Goal: Task Accomplishment & Management: Use online tool/utility

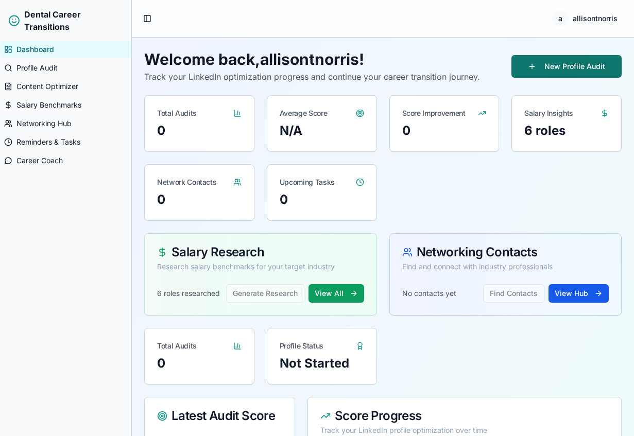
click at [540, 69] on button "New Profile Audit" at bounding box center [567, 66] width 110 height 23
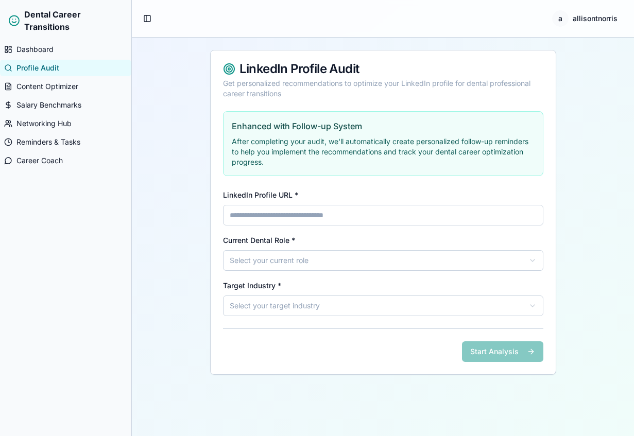
click at [380, 217] on input "LinkedIn Profile URL *" at bounding box center [383, 215] width 320 height 21
type input "**********"
click at [379, 254] on html "**********" at bounding box center [317, 218] width 634 height 436
click at [308, 314] on html "**********" at bounding box center [317, 218] width 634 height 436
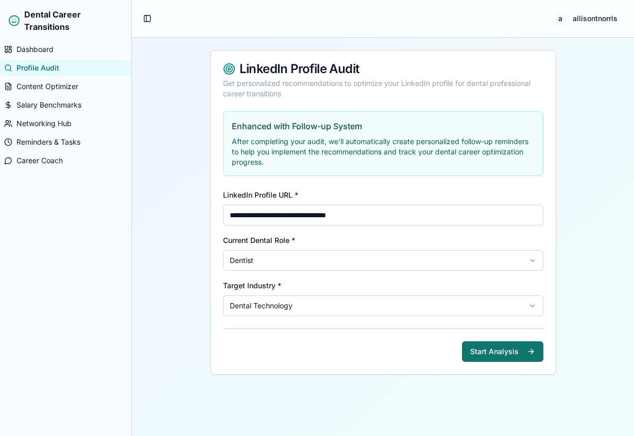
click at [511, 346] on button "Start Analysis" at bounding box center [502, 352] width 81 height 21
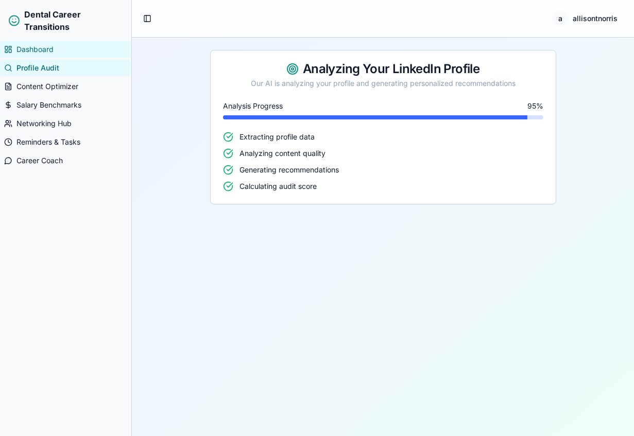
click at [44, 46] on span "Dashboard" at bounding box center [34, 49] width 37 height 10
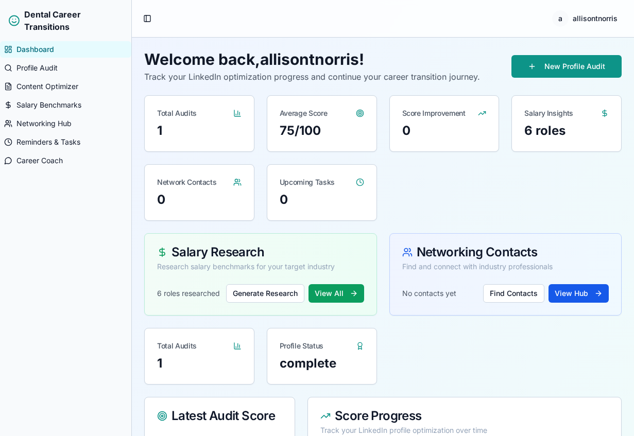
click at [163, 131] on div "1" at bounding box center [199, 131] width 85 height 16
click at [238, 114] on icon at bounding box center [238, 113] width 0 height 4
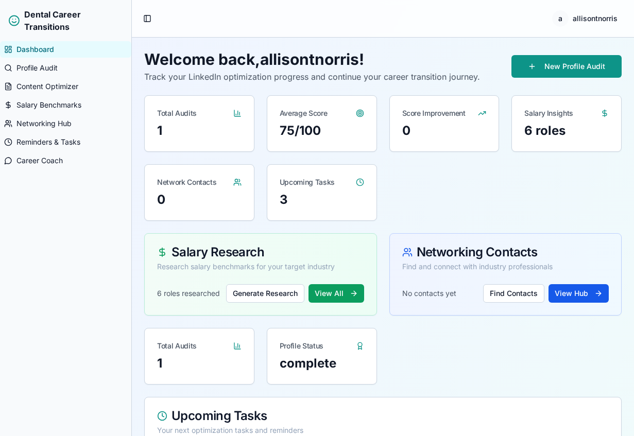
click at [302, 122] on div "Average Score" at bounding box center [321, 109] width 109 height 27
click at [554, 137] on div "6 roles" at bounding box center [567, 131] width 85 height 16
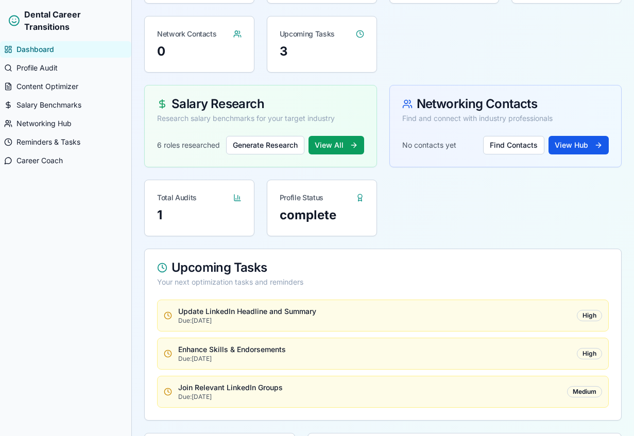
scroll to position [149, 0]
click at [239, 197] on icon at bounding box center [237, 197] width 8 height 8
click at [72, 61] on link "Profile Audit" at bounding box center [65, 68] width 131 height 16
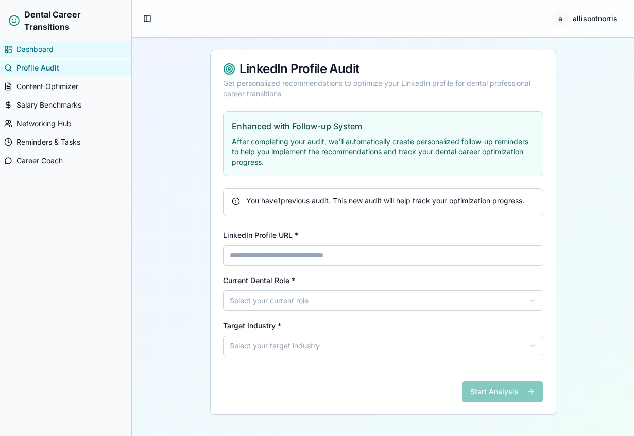
click at [62, 49] on link "Dashboard" at bounding box center [65, 49] width 131 height 16
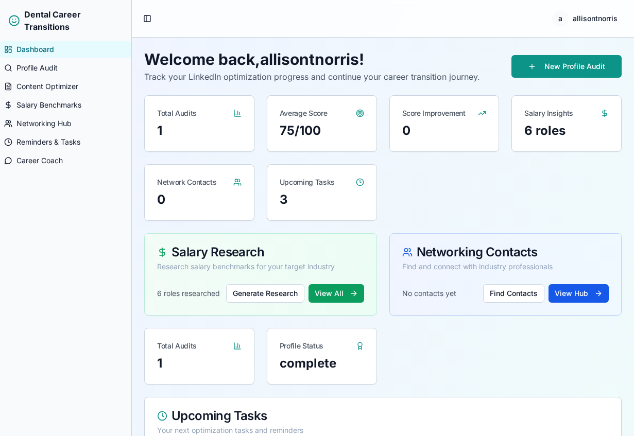
click at [241, 113] on icon at bounding box center [237, 113] width 8 height 8
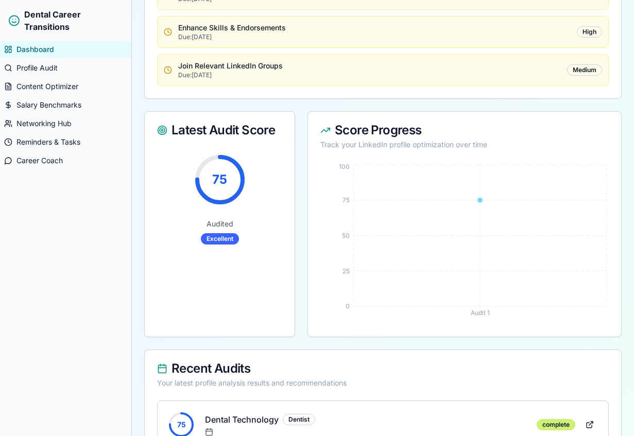
scroll to position [509, 0]
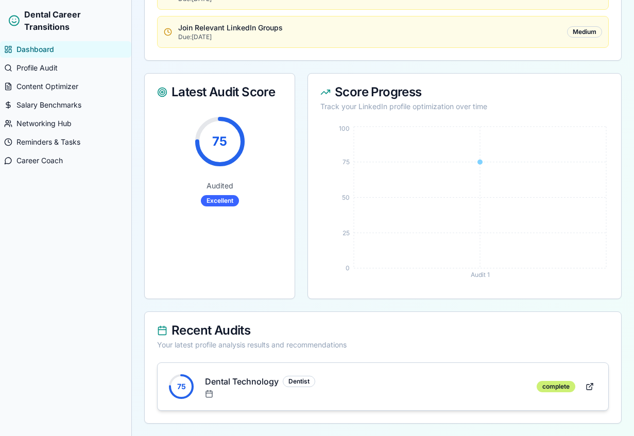
click at [386, 401] on div "75 Dental Technology Dentist complete" at bounding box center [383, 386] width 434 height 31
click at [589, 392] on link at bounding box center [590, 387] width 21 height 19
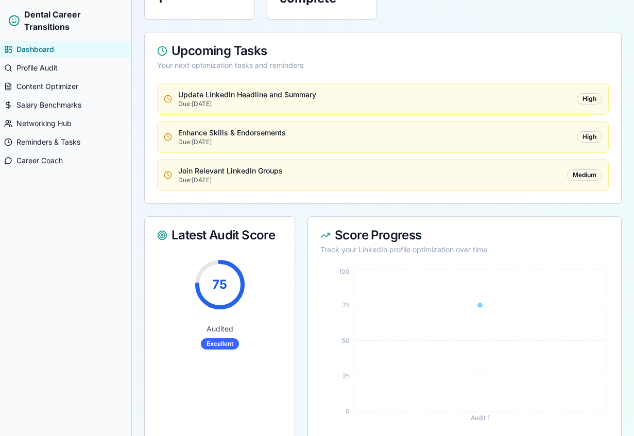
scroll to position [315, 0]
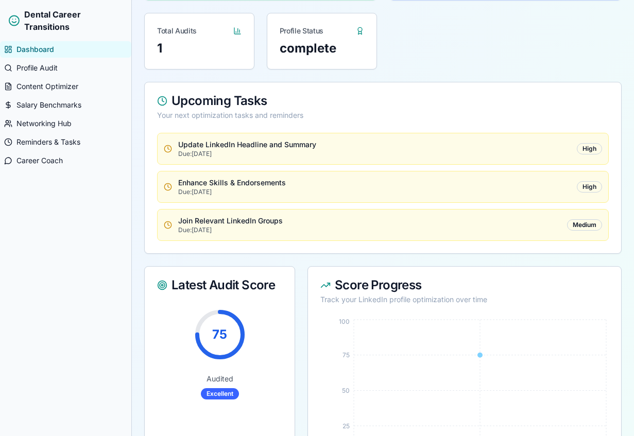
click at [284, 149] on p "Update LinkedIn Headline and Summary" at bounding box center [374, 145] width 393 height 10
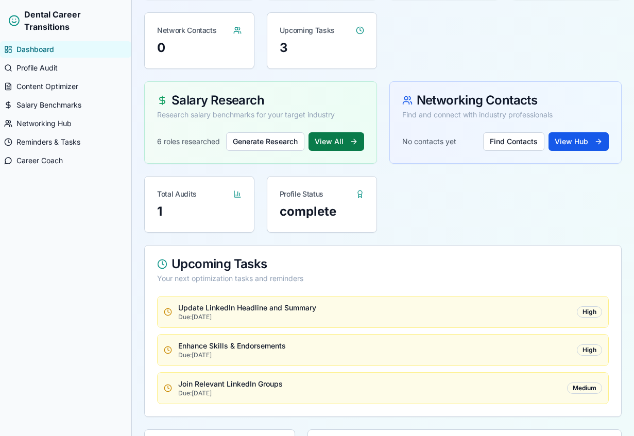
scroll to position [147, 0]
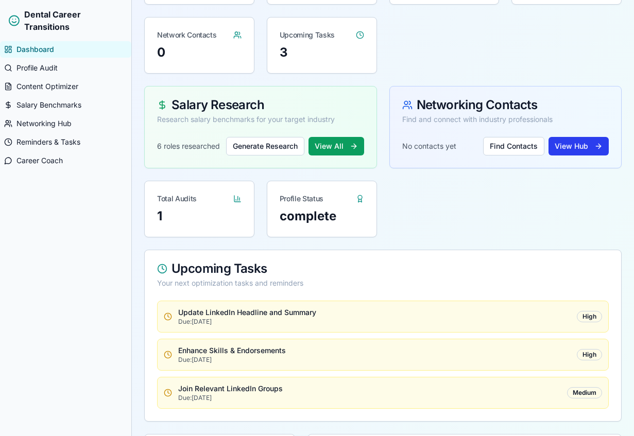
click at [575, 147] on button "View Hub" at bounding box center [579, 146] width 60 height 19
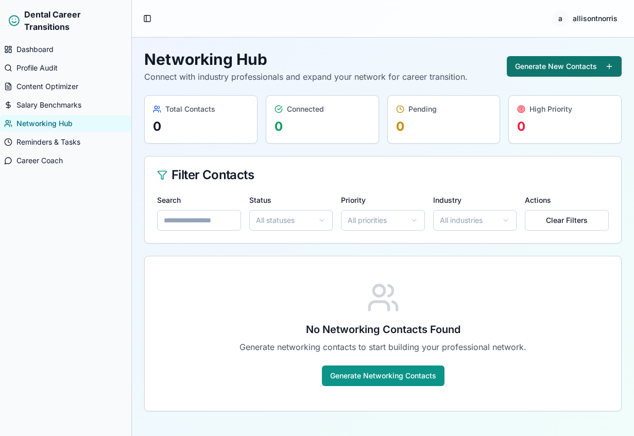
click at [544, 66] on button "Generate New Contacts" at bounding box center [564, 66] width 115 height 21
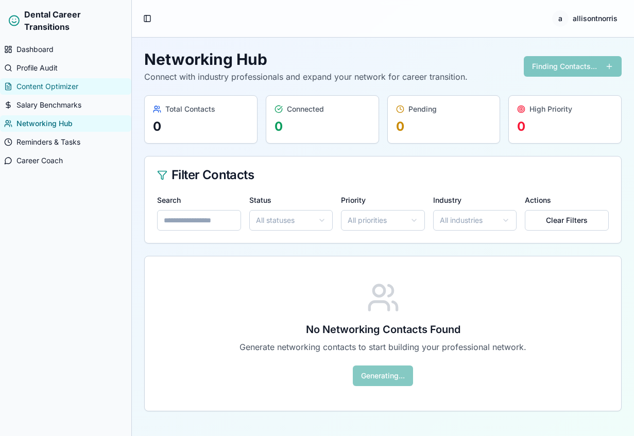
click at [82, 87] on link "Content Optimizer" at bounding box center [65, 86] width 131 height 16
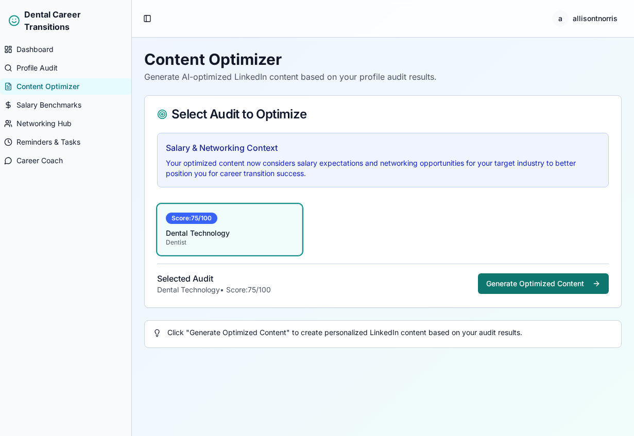
click at [512, 285] on button "Generate Optimized Content" at bounding box center [543, 284] width 131 height 21
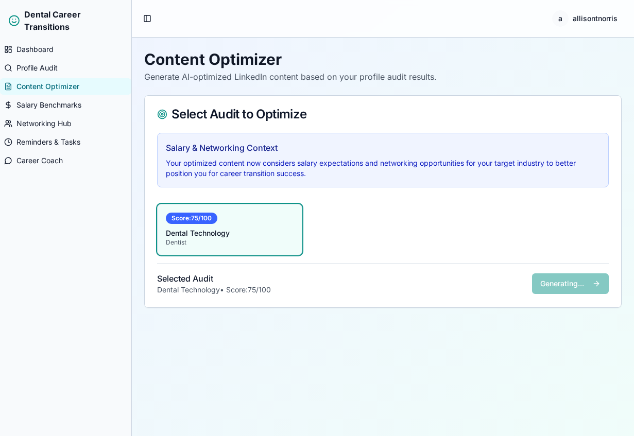
click at [264, 223] on div "Score: 75 /100" at bounding box center [230, 218] width 128 height 11
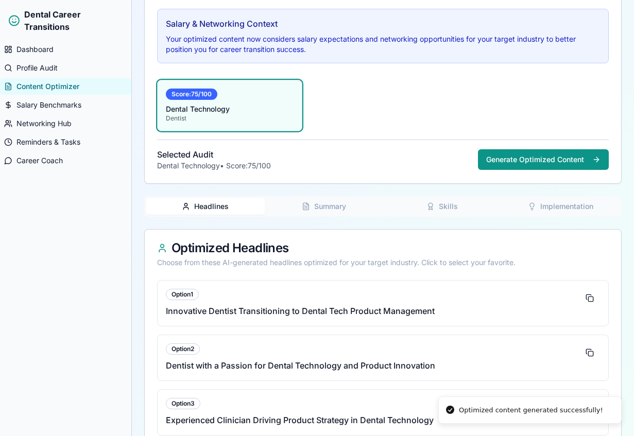
scroll to position [149, 0]
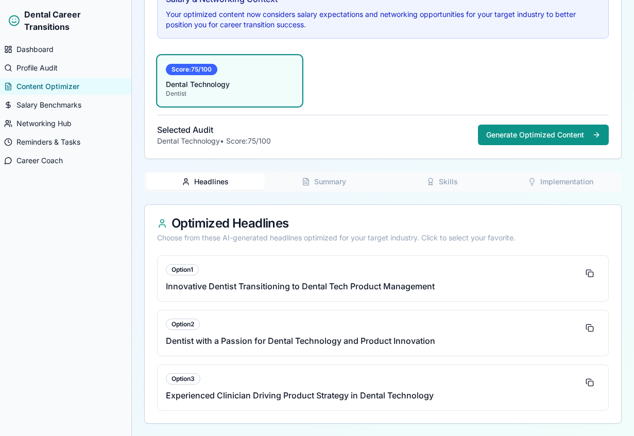
click at [319, 177] on button "Summary" at bounding box center [324, 182] width 119 height 16
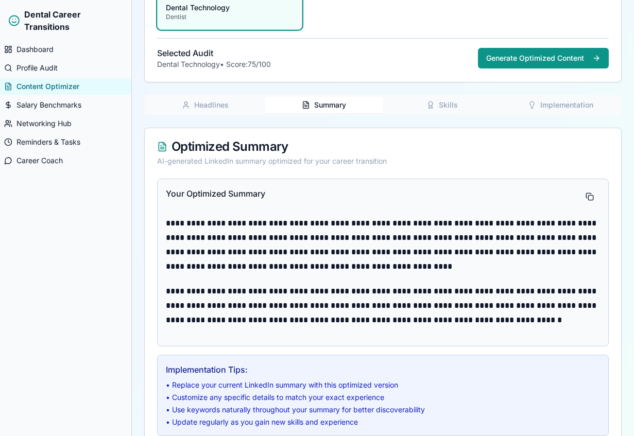
scroll to position [251, 0]
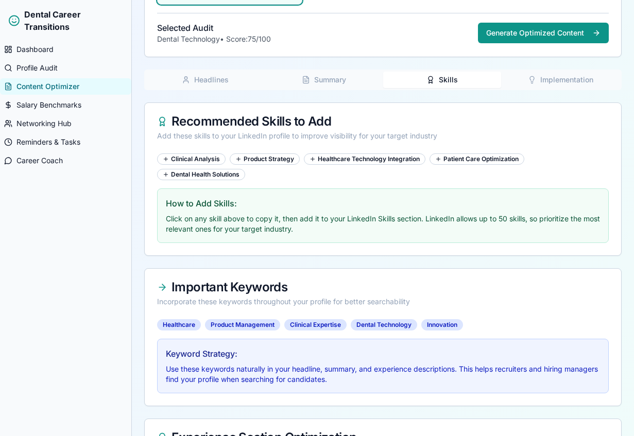
click at [439, 73] on button "Skills" at bounding box center [442, 80] width 119 height 16
click at [563, 79] on button "Implementation" at bounding box center [560, 80] width 119 height 16
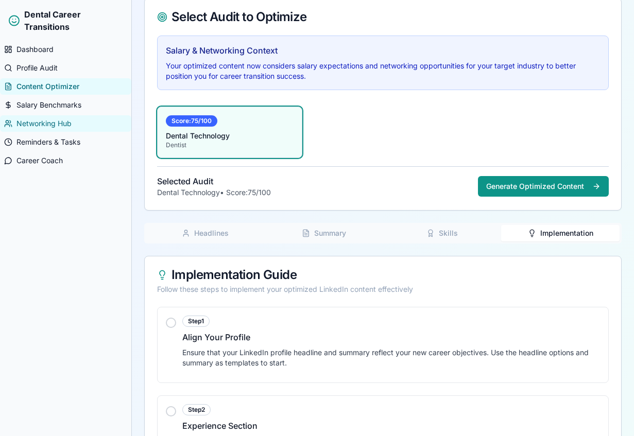
scroll to position [0, 0]
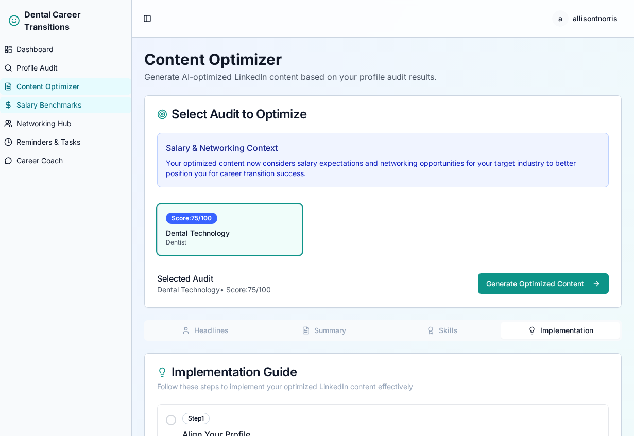
click at [67, 111] on link "Salary Benchmarks" at bounding box center [65, 105] width 131 height 16
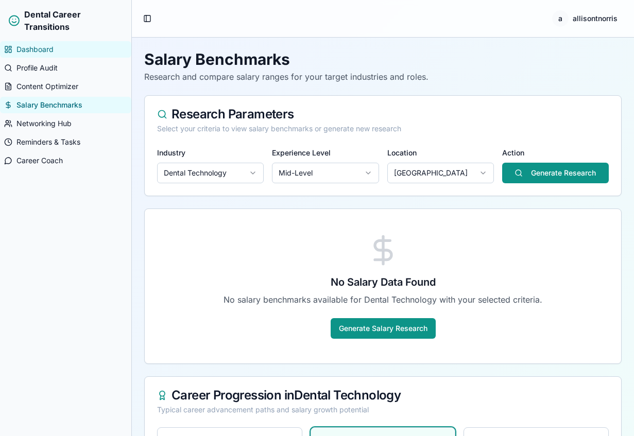
click at [41, 56] on link "Dashboard" at bounding box center [65, 49] width 131 height 16
